Goal: Information Seeking & Learning: Learn about a topic

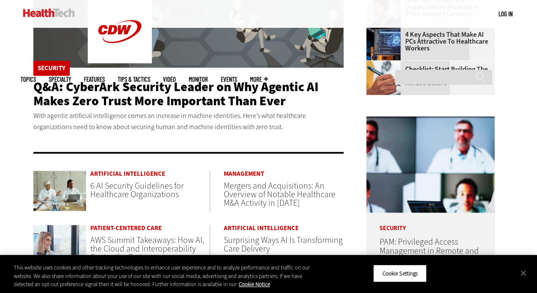
scroll to position [413, 0]
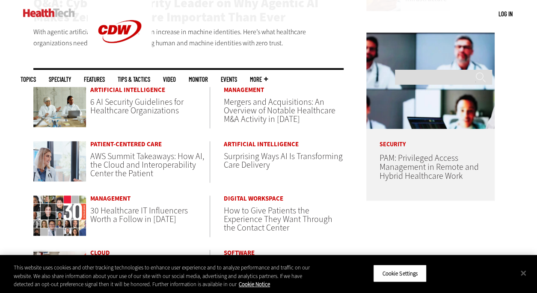
click at [60, 101] on img at bounding box center [59, 107] width 53 height 40
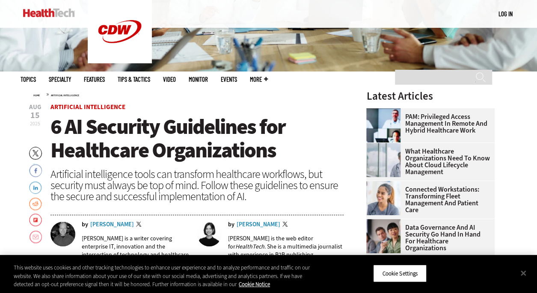
scroll to position [192, 0]
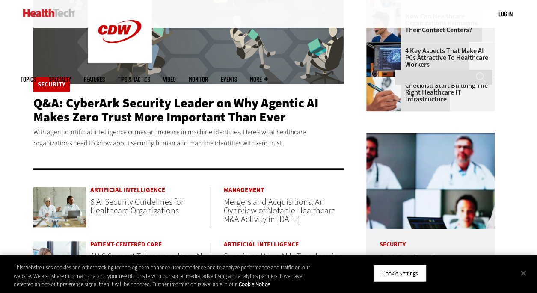
scroll to position [314, 0]
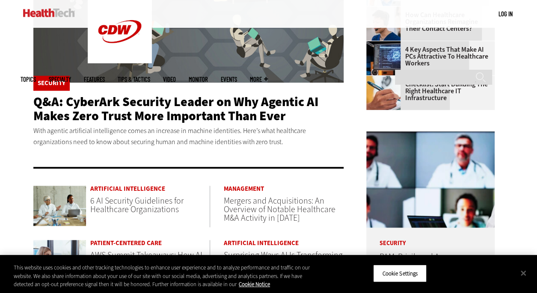
click at [103, 97] on span "Q&A: CyberArk Security Leader on Why Agentic AI Makes Zero Trust More Important…" at bounding box center [175, 108] width 285 height 31
